Goal: Information Seeking & Learning: Learn about a topic

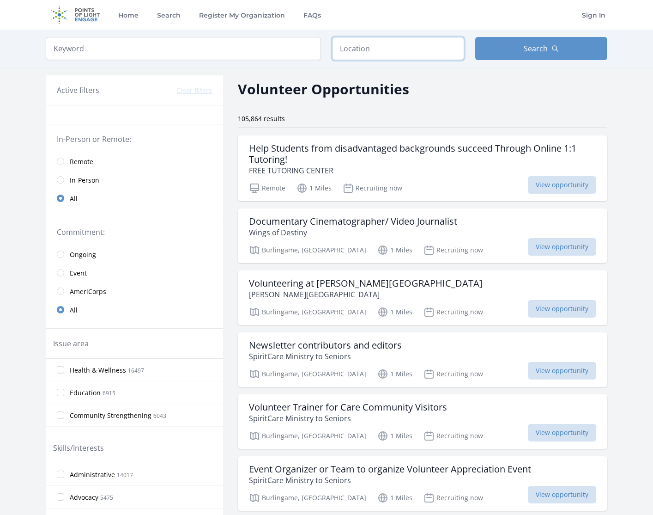
click at [392, 45] on input "text" at bounding box center [398, 48] width 132 height 23
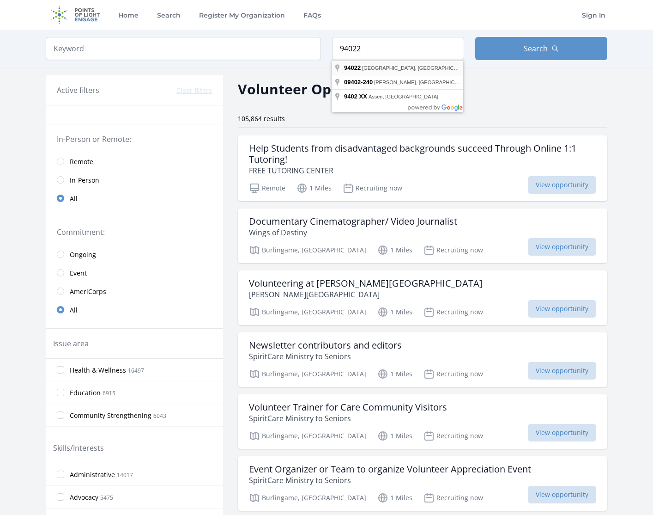
type input "[GEOGRAPHIC_DATA], [GEOGRAPHIC_DATA]"
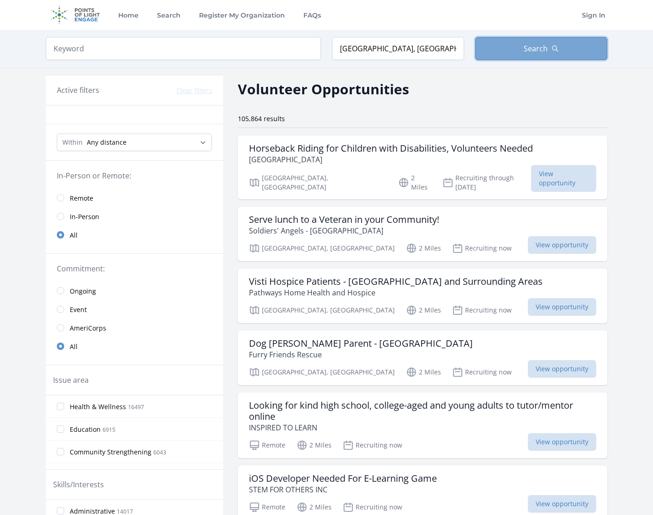
click at [544, 51] on span "Search" at bounding box center [536, 48] width 24 height 11
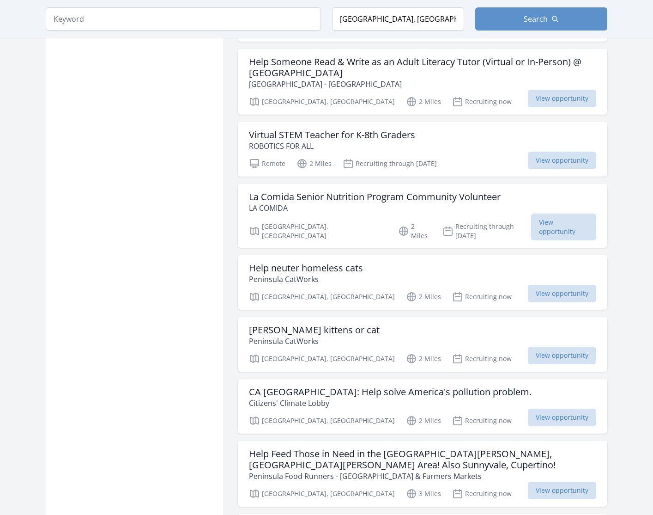
scroll to position [858, 0]
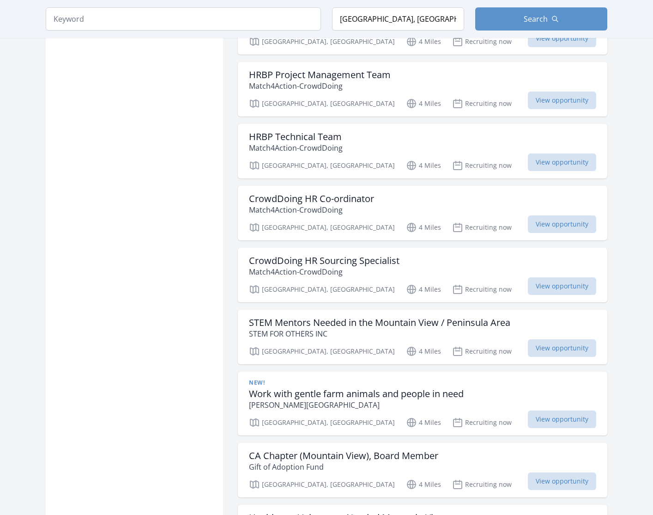
scroll to position [2183, 0]
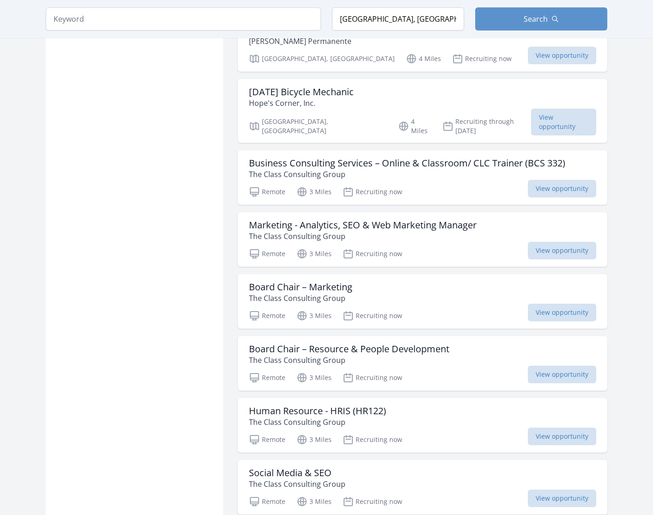
scroll to position [2543, 0]
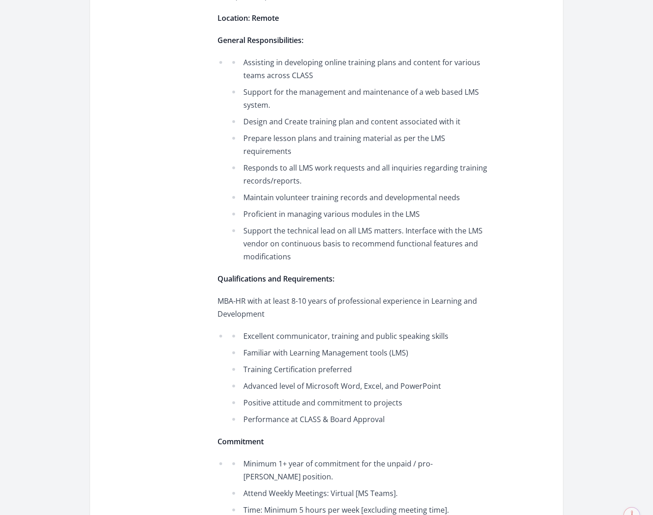
scroll to position [439, 0]
